Goal: Information Seeking & Learning: Learn about a topic

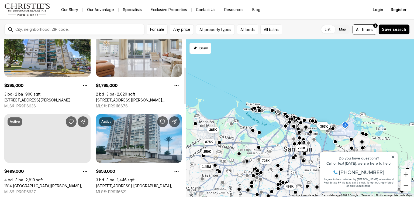
scroll to position [119, 0]
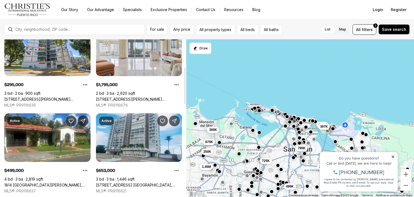
drag, startPoint x: 185, startPoint y: 66, endPoint x: 189, endPoint y: 93, distance: 27.7
click at [186, 93] on div at bounding box center [185, 85] width 2 height 37
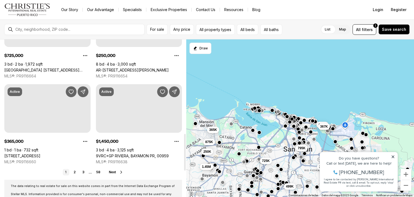
scroll to position [404, 0]
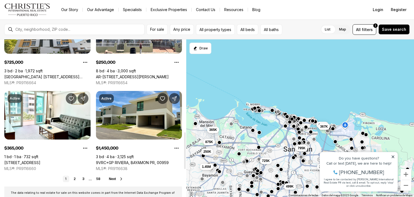
drag, startPoint x: 185, startPoint y: 88, endPoint x: 183, endPoint y: 152, distance: 64.7
click at [184, 152] on div at bounding box center [185, 150] width 2 height 37
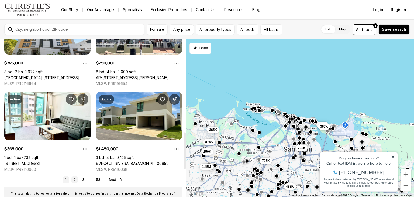
click at [75, 181] on link "2" at bounding box center [74, 179] width 6 height 6
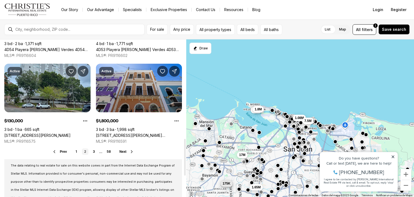
scroll to position [426, 0]
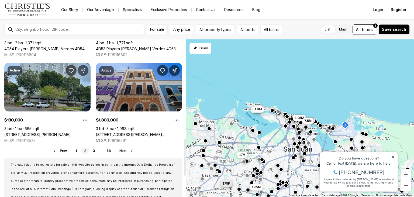
drag, startPoint x: 185, startPoint y: 59, endPoint x: 185, endPoint y: 158, distance: 98.9
click at [185, 158] on div at bounding box center [185, 157] width 2 height 37
click at [94, 151] on link "3" at bounding box center [94, 150] width 6 height 6
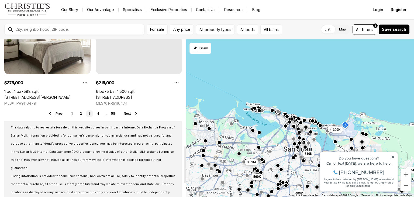
drag, startPoint x: 185, startPoint y: 69, endPoint x: 185, endPoint y: 178, distance: 108.6
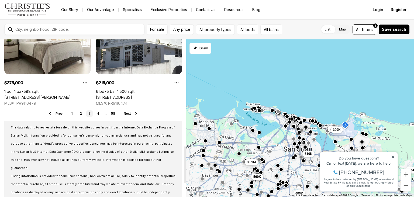
click at [185, 178] on div at bounding box center [185, 164] width 2 height 37
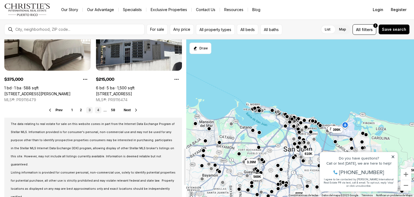
click at [99, 110] on link "4" at bounding box center [98, 110] width 6 height 6
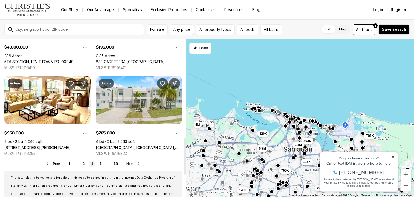
scroll to position [409, 0]
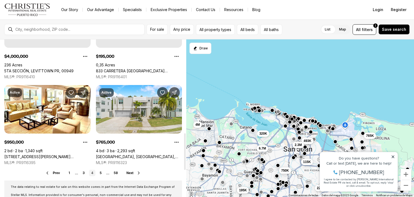
drag, startPoint x: 186, startPoint y: 72, endPoint x: 189, endPoint y: 165, distance: 93.3
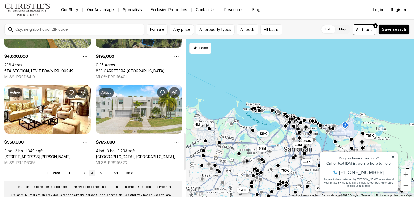
click at [186, 165] on div at bounding box center [185, 151] width 2 height 37
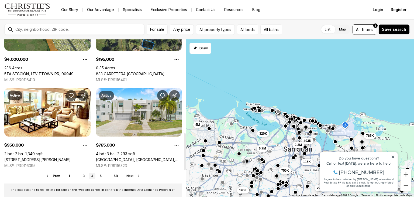
click at [101, 174] on link "5" at bounding box center [101, 175] width 6 height 6
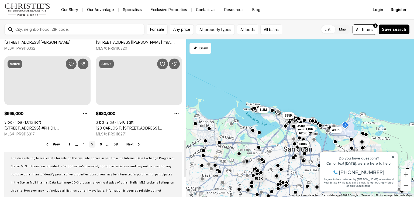
drag, startPoint x: 184, startPoint y: 73, endPoint x: 187, endPoint y: 173, distance: 100.3
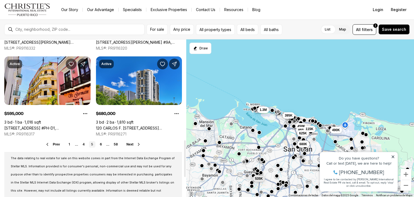
click at [186, 173] on div at bounding box center [185, 158] width 2 height 37
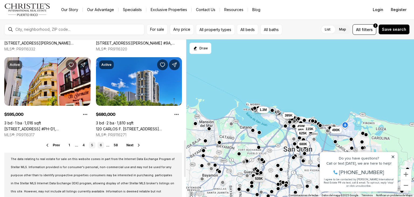
click at [101, 144] on link "6" at bounding box center [101, 145] width 6 height 6
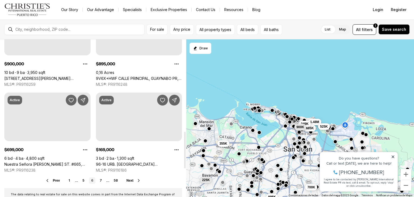
scroll to position [393, 0]
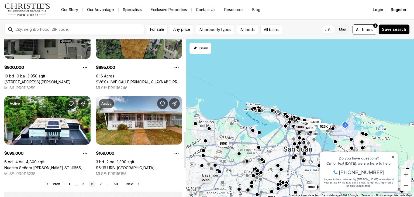
drag, startPoint x: 185, startPoint y: 58, endPoint x: 184, endPoint y: 150, distance: 91.1
click at [184, 150] on div at bounding box center [185, 150] width 2 height 37
click at [102, 185] on link "7" at bounding box center [101, 184] width 6 height 6
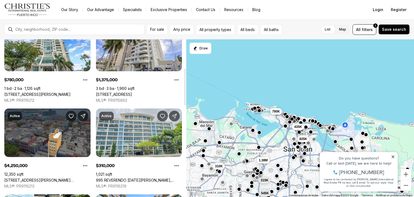
scroll to position [124, 0]
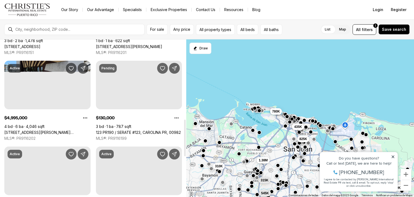
drag, startPoint x: 185, startPoint y: 66, endPoint x: 185, endPoint y: 145, distance: 79.2
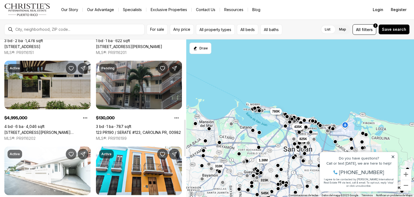
click at [185, 145] on div at bounding box center [185, 137] width 2 height 37
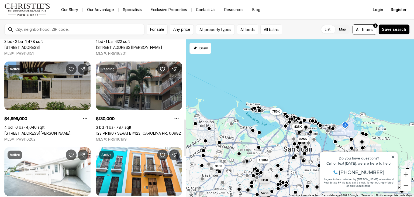
click at [58, 131] on link "[STREET_ADDRESS][PERSON_NAME][PERSON_NAME]" at bounding box center [47, 133] width 86 height 5
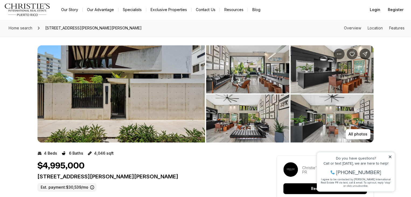
click at [252, 73] on img "View image gallery" at bounding box center [247, 69] width 83 height 48
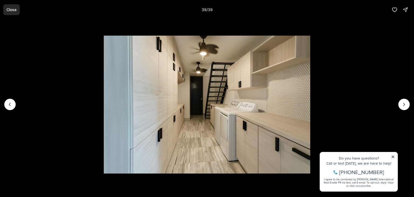
click at [15, 12] on button "Close" at bounding box center [11, 9] width 16 height 11
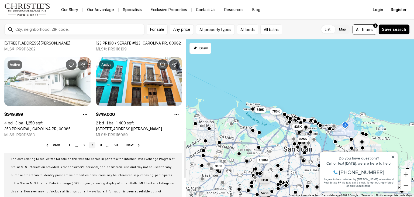
scroll to position [427, 0]
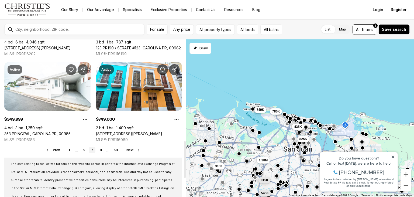
drag, startPoint x: 185, startPoint y: 125, endPoint x: 180, endPoint y: 145, distance: 20.2
click at [184, 145] on div at bounding box center [185, 159] width 2 height 37
click at [99, 150] on link "8" at bounding box center [101, 150] width 6 height 6
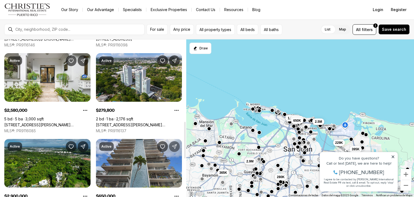
scroll to position [344, 0]
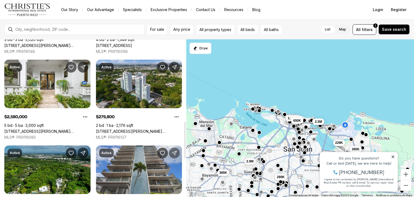
drag, startPoint x: 185, startPoint y: 75, endPoint x: 176, endPoint y: 154, distance: 80.3
click at [184, 154] on div at bounding box center [185, 140] width 2 height 37
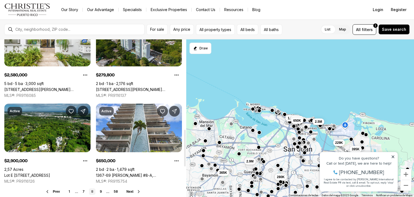
scroll to position [392, 0]
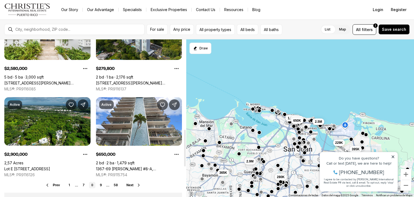
drag, startPoint x: 184, startPoint y: 123, endPoint x: 185, endPoint y: 134, distance: 11.3
click at [185, 134] on div at bounding box center [185, 148] width 2 height 37
click at [101, 182] on link "9" at bounding box center [101, 185] width 6 height 6
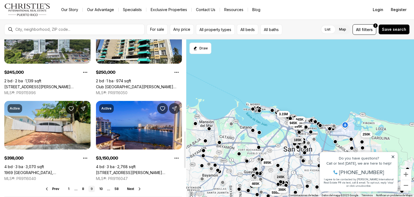
scroll to position [399, 0]
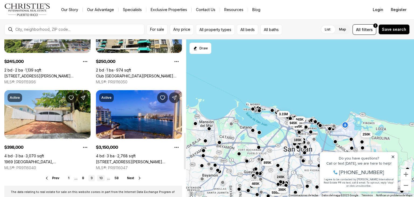
click at [102, 178] on link "10" at bounding box center [101, 178] width 8 height 6
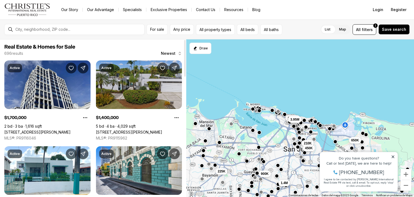
click at [150, 130] on link "[STREET_ADDRESS][PERSON_NAME]" at bounding box center [129, 132] width 66 height 5
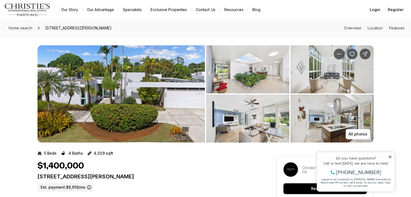
click at [150, 82] on img "View image gallery" at bounding box center [121, 93] width 168 height 97
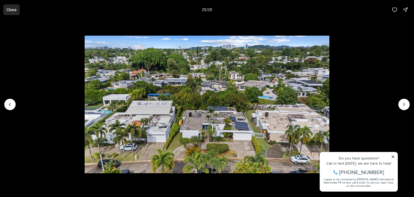
click at [5, 11] on button "Close" at bounding box center [11, 9] width 16 height 11
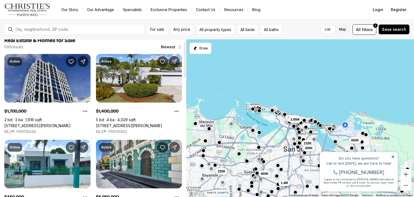
click at [185, 71] on div at bounding box center [185, 59] width 2 height 37
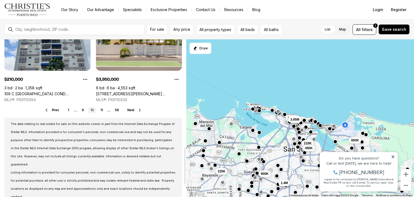
drag, startPoint x: 185, startPoint y: 71, endPoint x: 195, endPoint y: 177, distance: 106.4
click at [186, 177] on div at bounding box center [185, 166] width 2 height 37
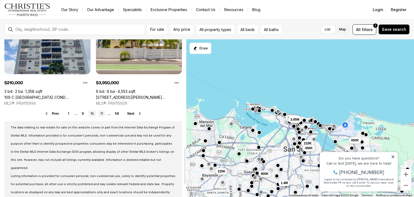
click at [103, 115] on link "11" at bounding box center [101, 113] width 7 height 6
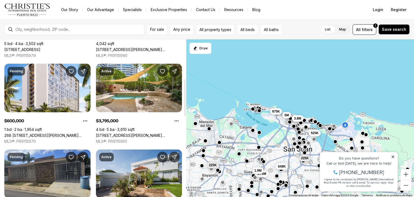
drag, startPoint x: 185, startPoint y: 47, endPoint x: 185, endPoint y: 85, distance: 38.5
click at [185, 85] on div at bounding box center [185, 97] width 2 height 37
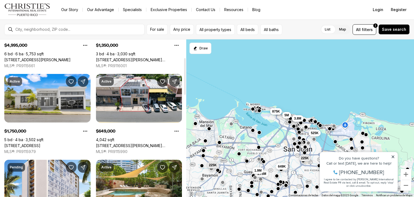
scroll to position [71, 0]
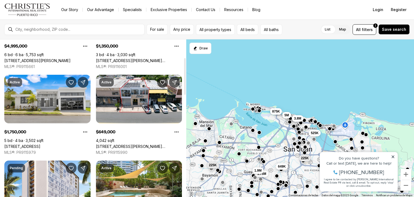
drag, startPoint x: 185, startPoint y: 89, endPoint x: 164, endPoint y: 67, distance: 30.9
click at [184, 67] on div at bounding box center [185, 76] width 2 height 37
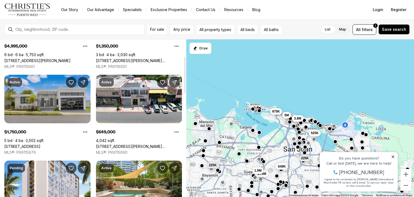
click at [40, 144] on link "13-12 SANTANDER ST, TORRIMAR #12-13, GUAYNABO PR, 00966" at bounding box center [22, 146] width 36 height 5
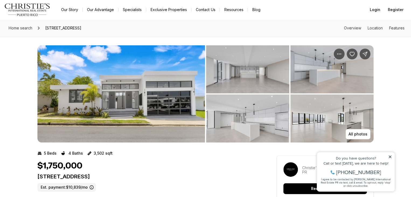
click at [139, 95] on img "View image gallery" at bounding box center [121, 93] width 168 height 97
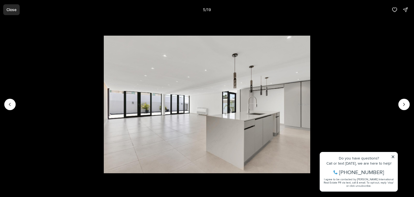
click at [7, 7] on button "Close" at bounding box center [11, 9] width 16 height 11
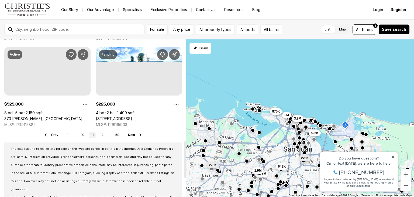
scroll to position [443, 0]
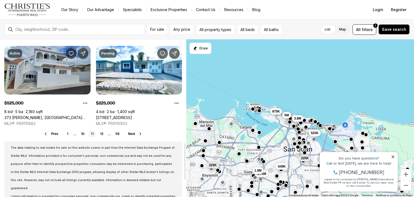
drag, startPoint x: 185, startPoint y: 65, endPoint x: 191, endPoint y: 151, distance: 86.4
click at [186, 151] on div at bounding box center [185, 161] width 2 height 37
click at [81, 133] on link "10" at bounding box center [83, 133] width 8 height 6
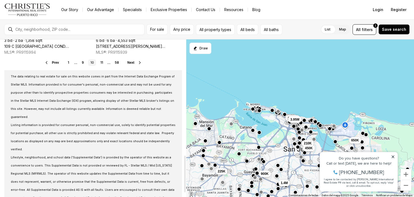
drag, startPoint x: 184, startPoint y: 56, endPoint x: 193, endPoint y: 174, distance: 117.8
click at [186, 174] on div at bounding box center [185, 173] width 2 height 37
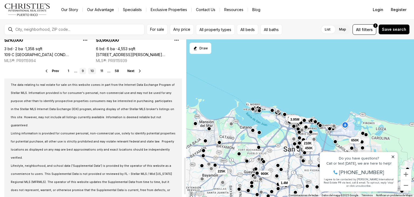
click at [81, 71] on link "9" at bounding box center [83, 71] width 6 height 6
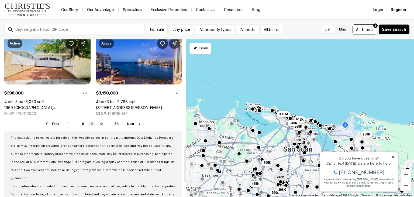
drag, startPoint x: 186, startPoint y: 64, endPoint x: 188, endPoint y: 170, distance: 105.1
click at [186, 170] on div at bounding box center [185, 163] width 2 height 37
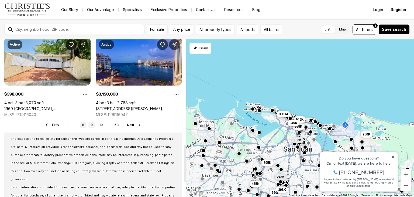
click at [81, 125] on link "8" at bounding box center [83, 125] width 6 height 6
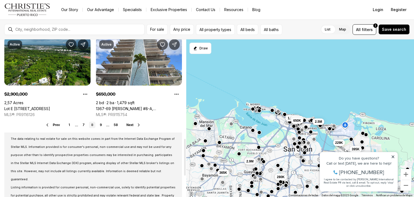
drag, startPoint x: 185, startPoint y: 68, endPoint x: 189, endPoint y: 175, distance: 106.2
click at [186, 175] on div at bounding box center [185, 157] width 2 height 37
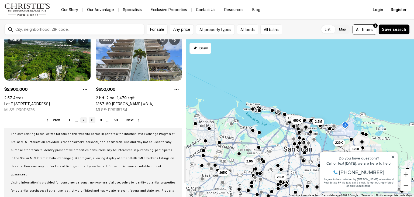
click at [86, 119] on link "7" at bounding box center [83, 120] width 6 height 6
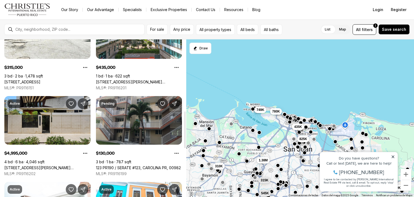
scroll to position [314, 0]
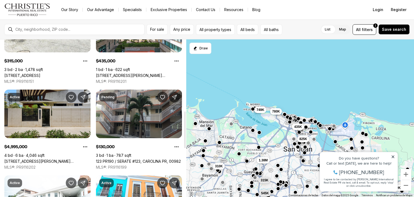
drag, startPoint x: 185, startPoint y: 54, endPoint x: 190, endPoint y: 127, distance: 73.2
click at [186, 127] on div at bounding box center [185, 129] width 2 height 37
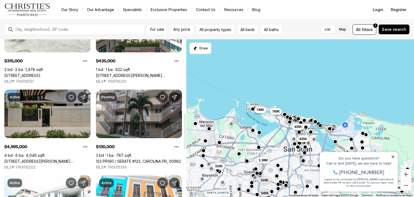
click at [49, 159] on link "[STREET_ADDRESS][PERSON_NAME][PERSON_NAME]" at bounding box center [47, 161] width 86 height 5
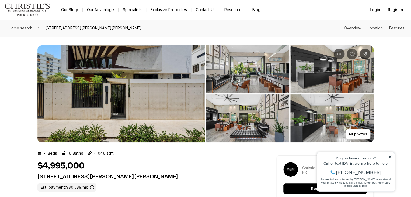
click at [85, 120] on img "View image gallery" at bounding box center [121, 93] width 168 height 97
